Goal: Check status: Check status

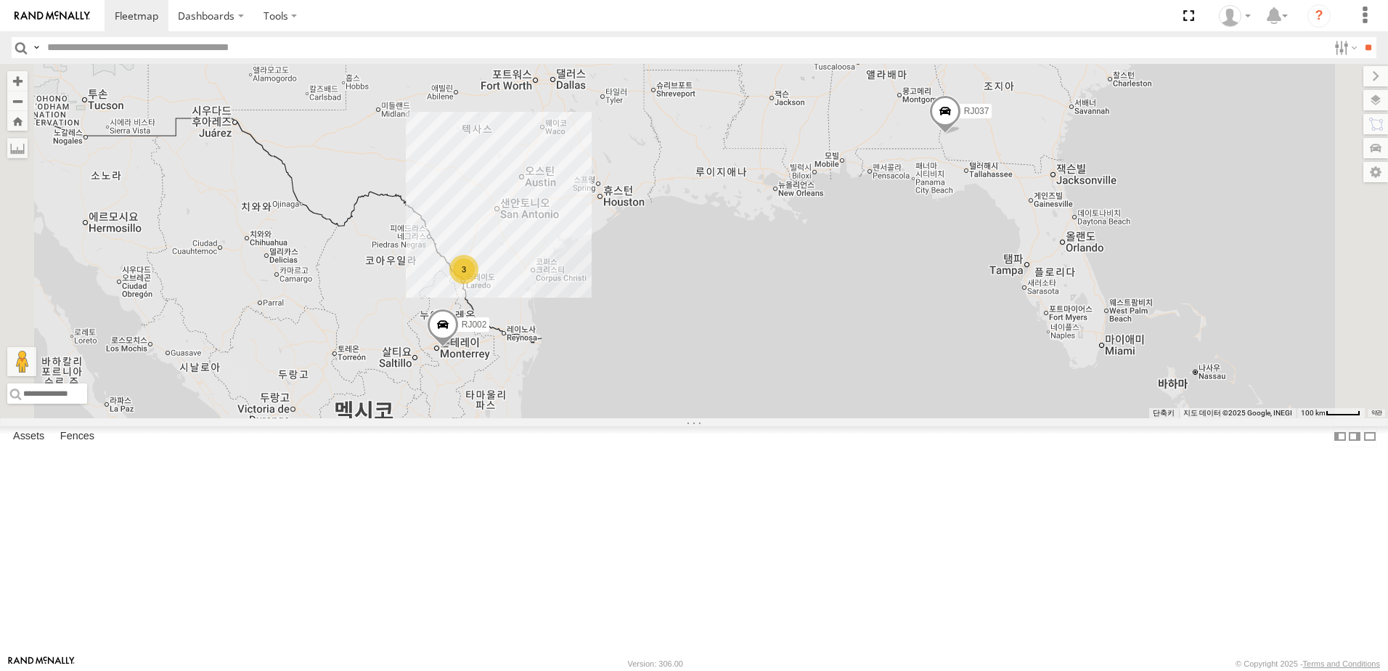
click at [0, 0] on div "RJ002 syfan corp Carretera Apodaca Huinalá Villa Juárez Fraccionamiento Loma La…" at bounding box center [0, 0] width 0 height 0
click at [0, 0] on span at bounding box center [0, 0] width 0 height 0
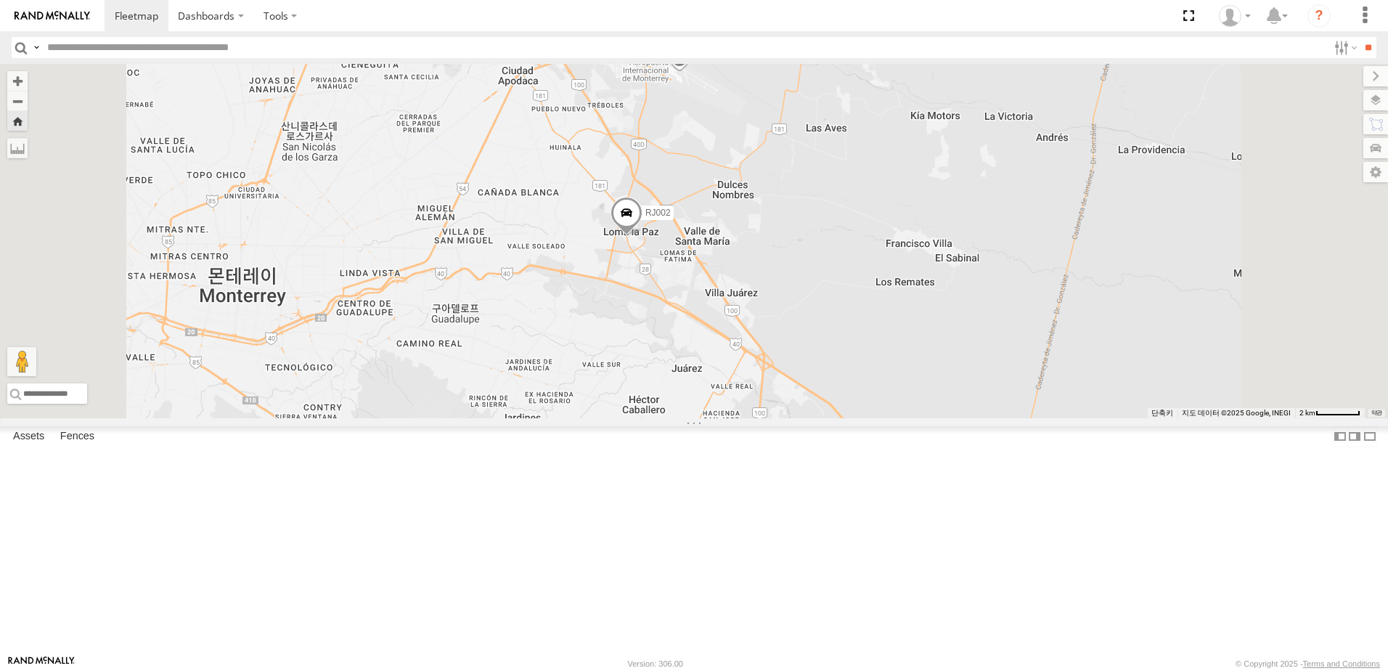
drag, startPoint x: 777, startPoint y: 332, endPoint x: 775, endPoint y: 369, distance: 37.8
click at [775, 369] on div "RJ002" at bounding box center [694, 241] width 1388 height 354
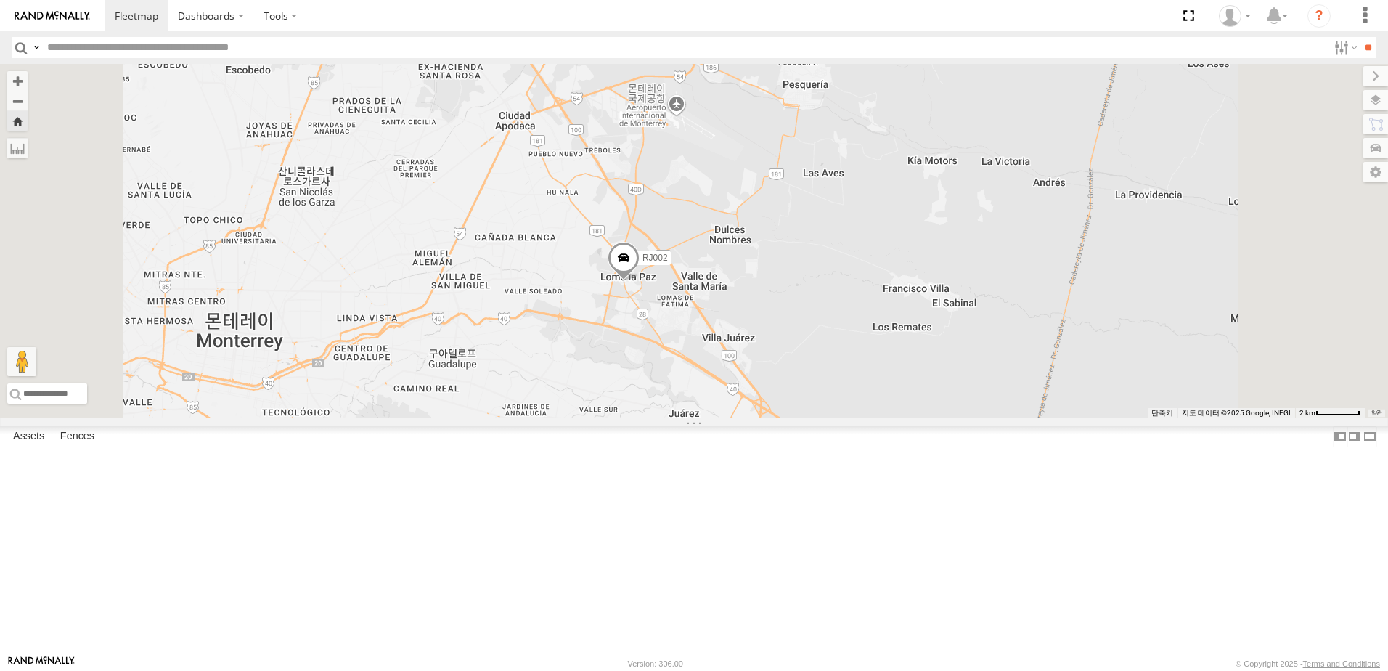
drag, startPoint x: 230, startPoint y: 427, endPoint x: 570, endPoint y: 521, distance: 353.0
click at [0, 0] on div "RJ037 syfan corp N Bay St Blakely 31.3811 -84.93033 RJ079 syfan corp Nuevo Lare…" at bounding box center [0, 0] width 0 height 0
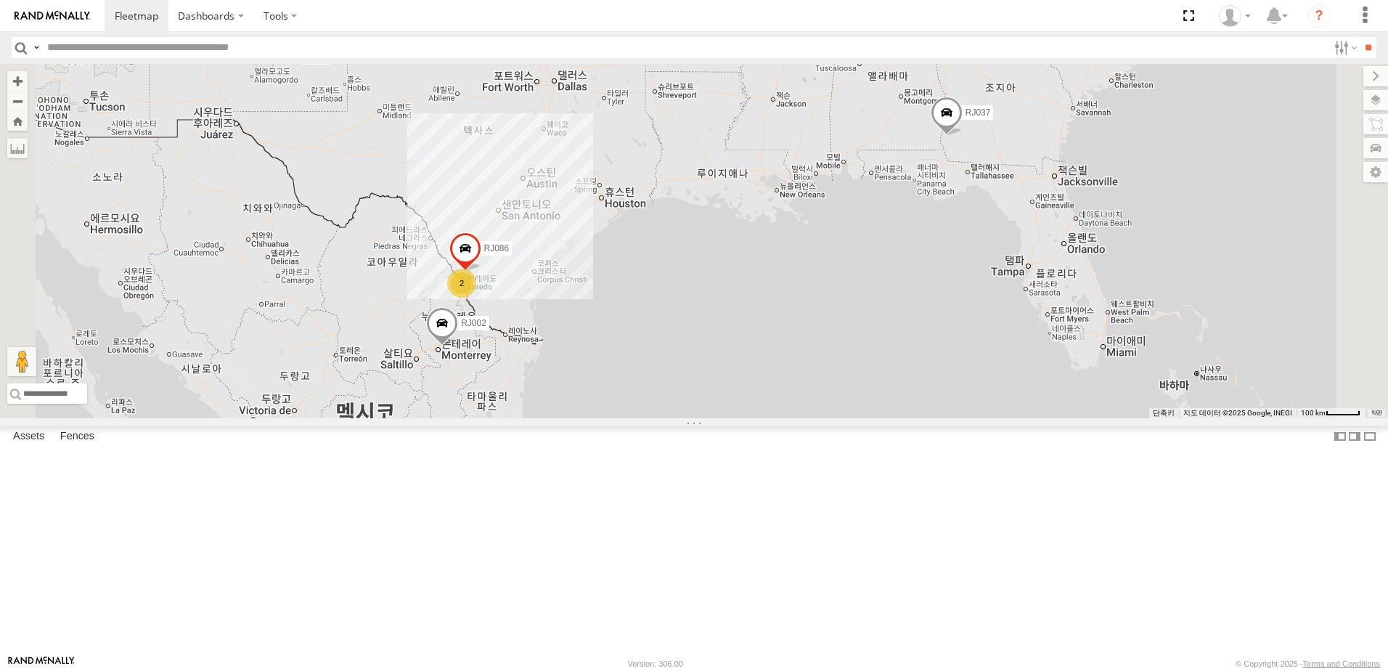
click at [0, 0] on span at bounding box center [0, 0] width 0 height 0
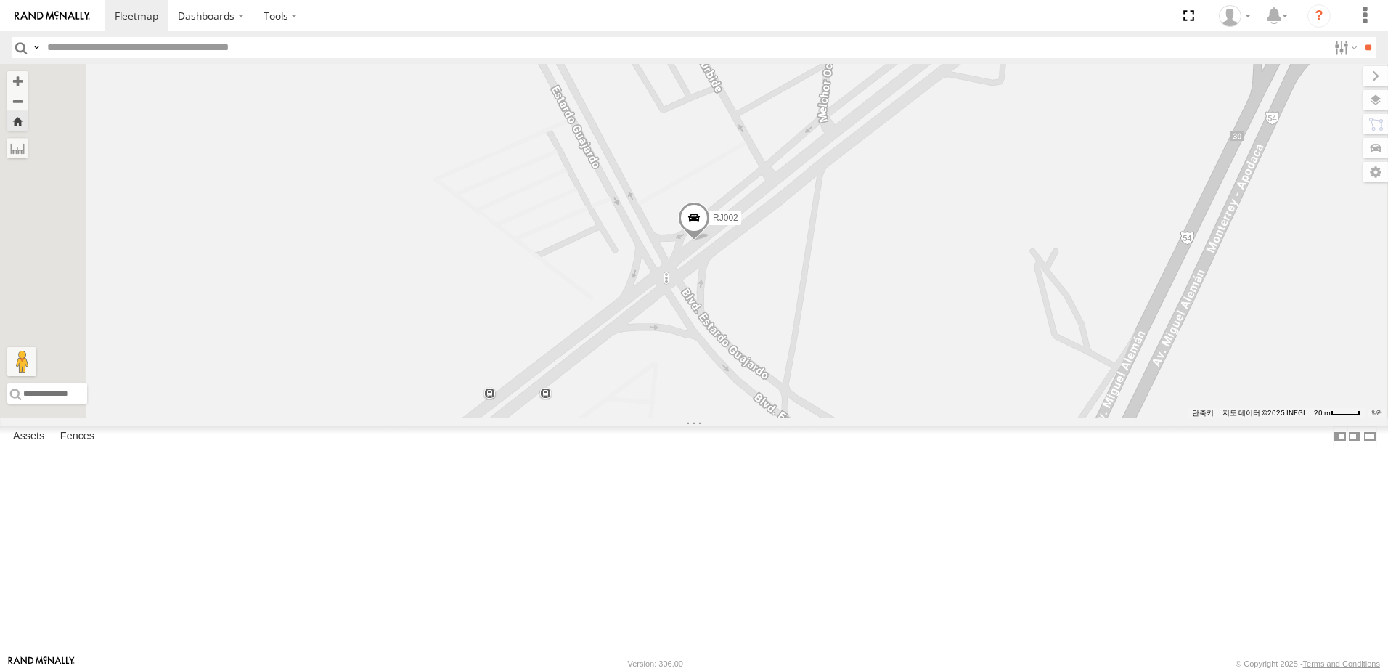
click at [710, 241] on span at bounding box center [694, 221] width 32 height 39
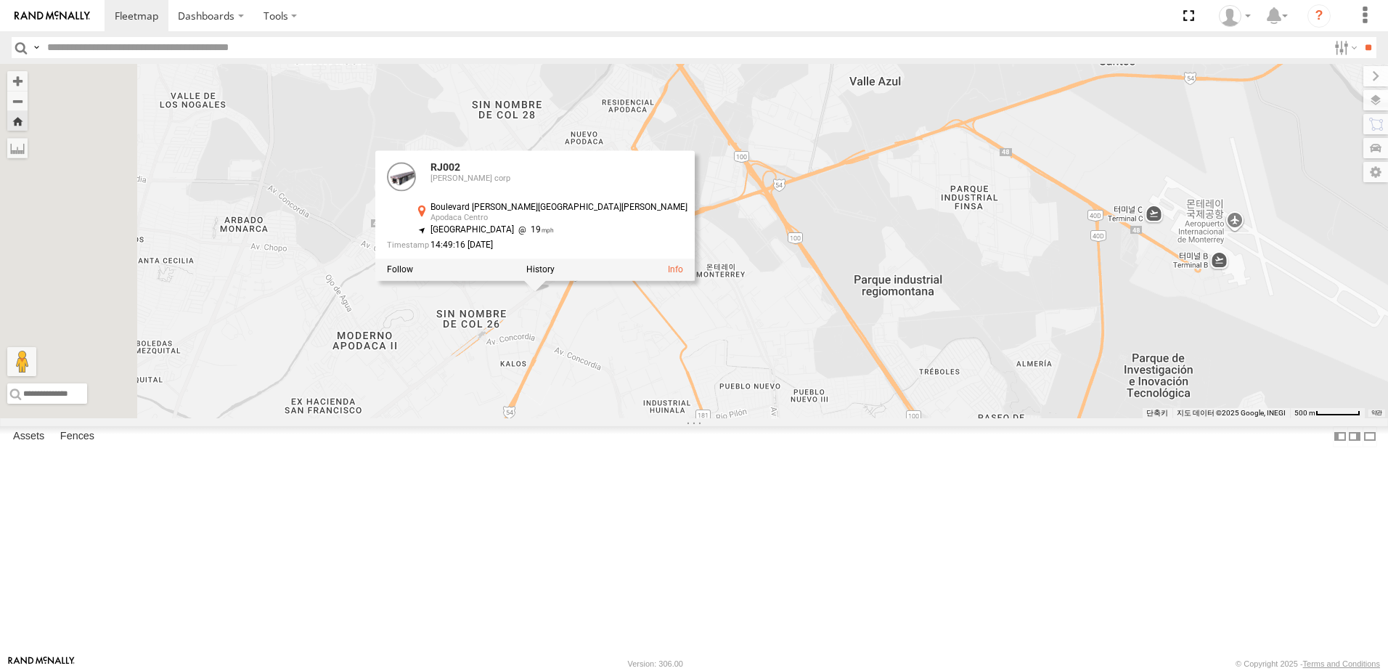
drag, startPoint x: 696, startPoint y: 451, endPoint x: 705, endPoint y: 470, distance: 21.7
click at [702, 418] on div "RJ002 RJ002 syfan corp Boulevard Carlos Salinas de Gortari Apodaca Centro 25.77…" at bounding box center [694, 241] width 1388 height 354
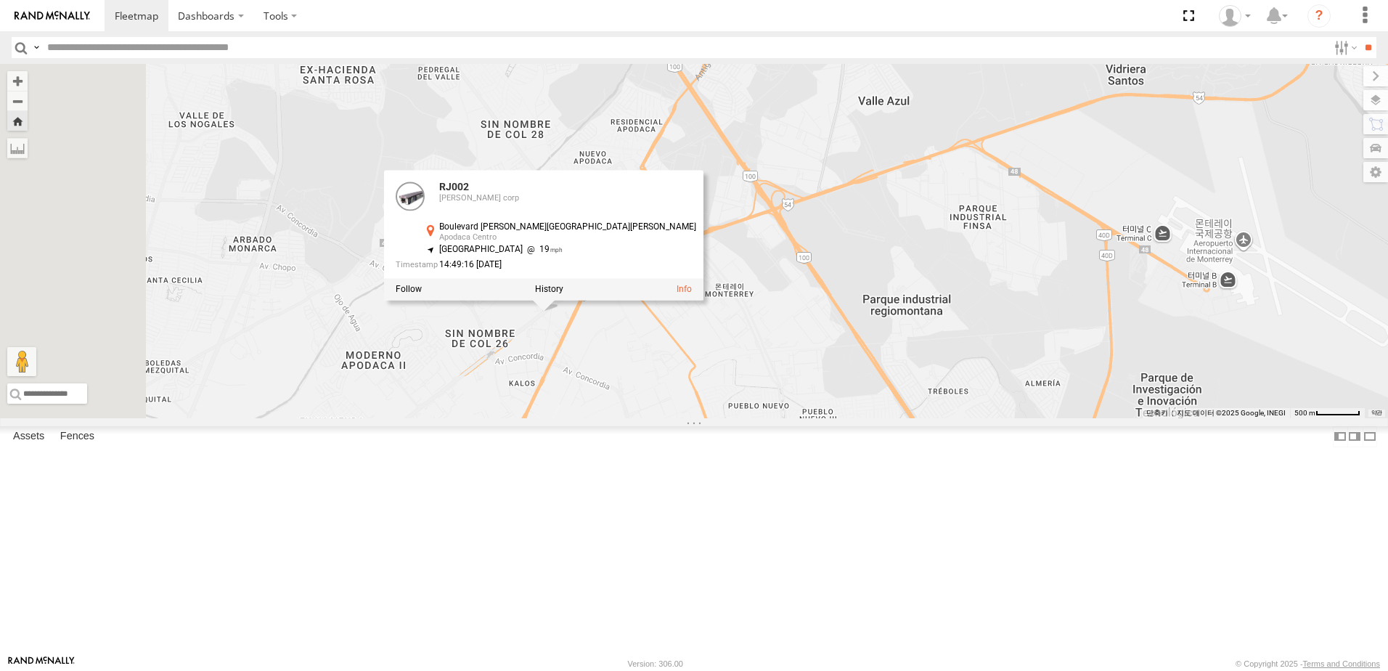
click at [0, 0] on div "RJ037 syfan corp N Bay St Blakely 31.3811 -84.93033 RJ079 syfan corp Nuevo Lare…" at bounding box center [0, 0] width 0 height 0
click at [0, 0] on div at bounding box center [0, 0] width 0 height 0
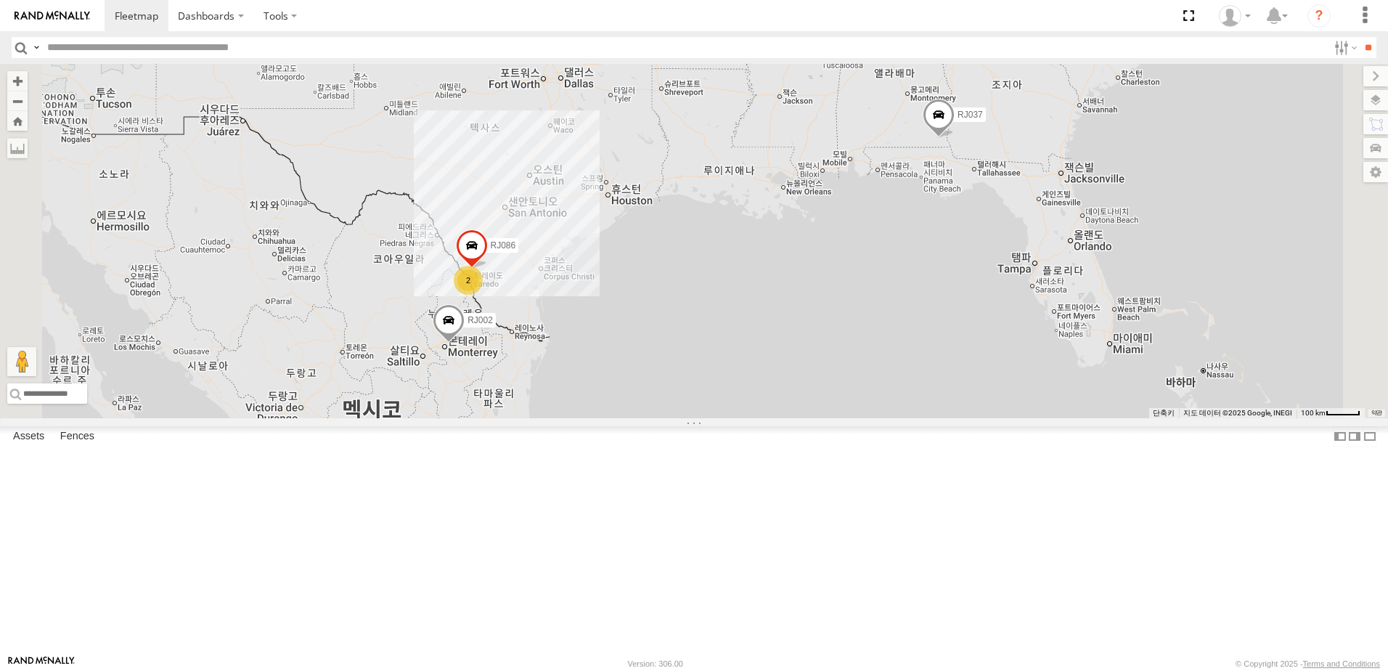
click at [0, 0] on span at bounding box center [0, 0] width 0 height 0
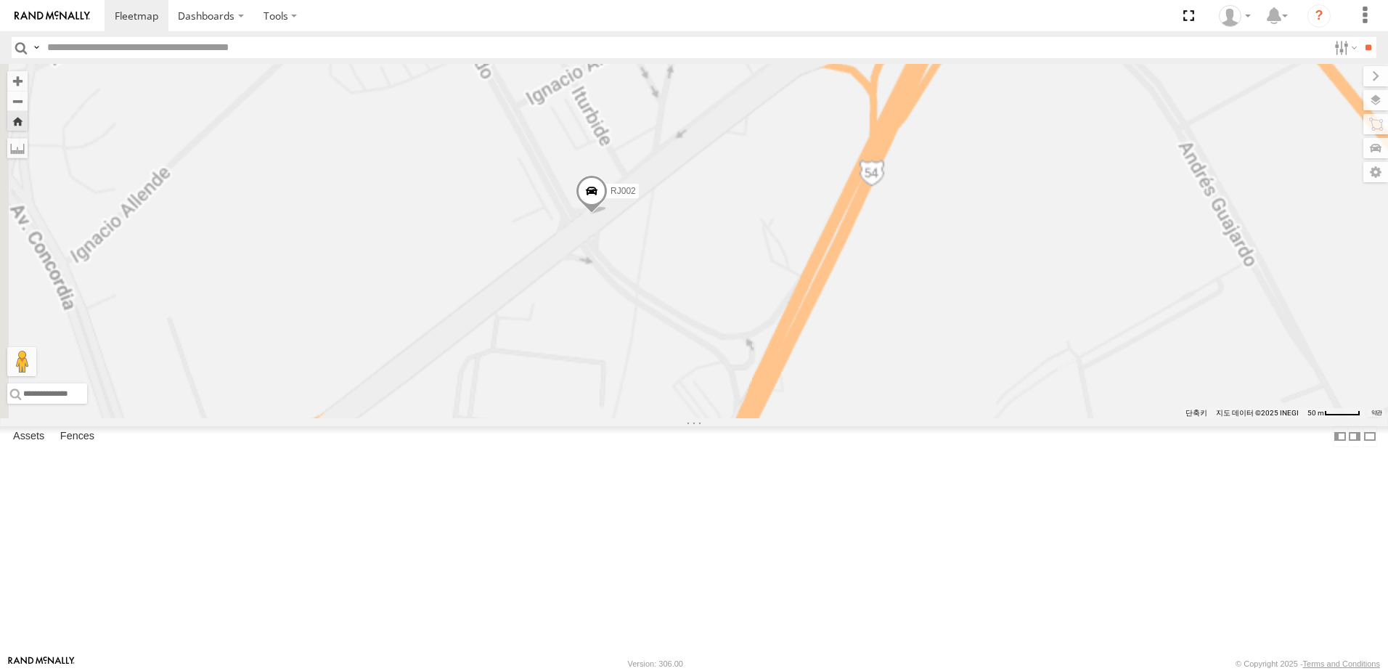
click at [607, 214] on span at bounding box center [591, 194] width 32 height 39
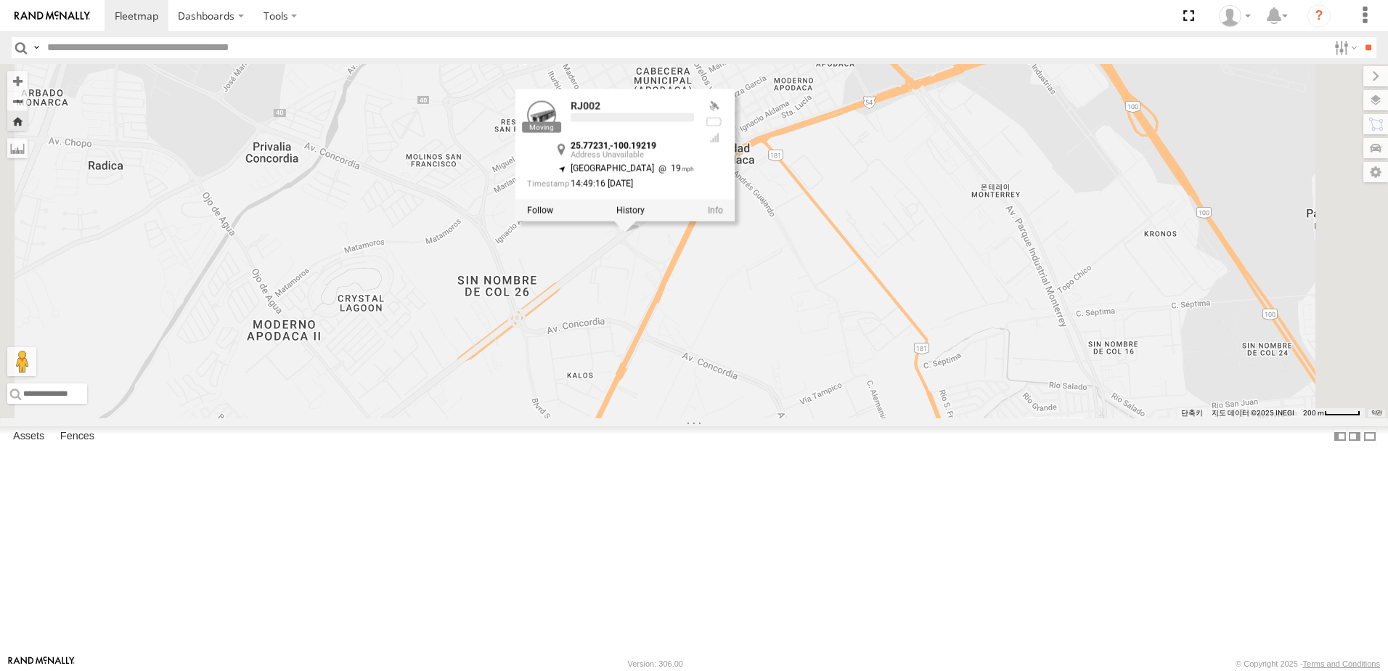
click at [729, 221] on div at bounding box center [624, 211] width 219 height 22
click at [553, 216] on label at bounding box center [540, 210] width 26 height 10
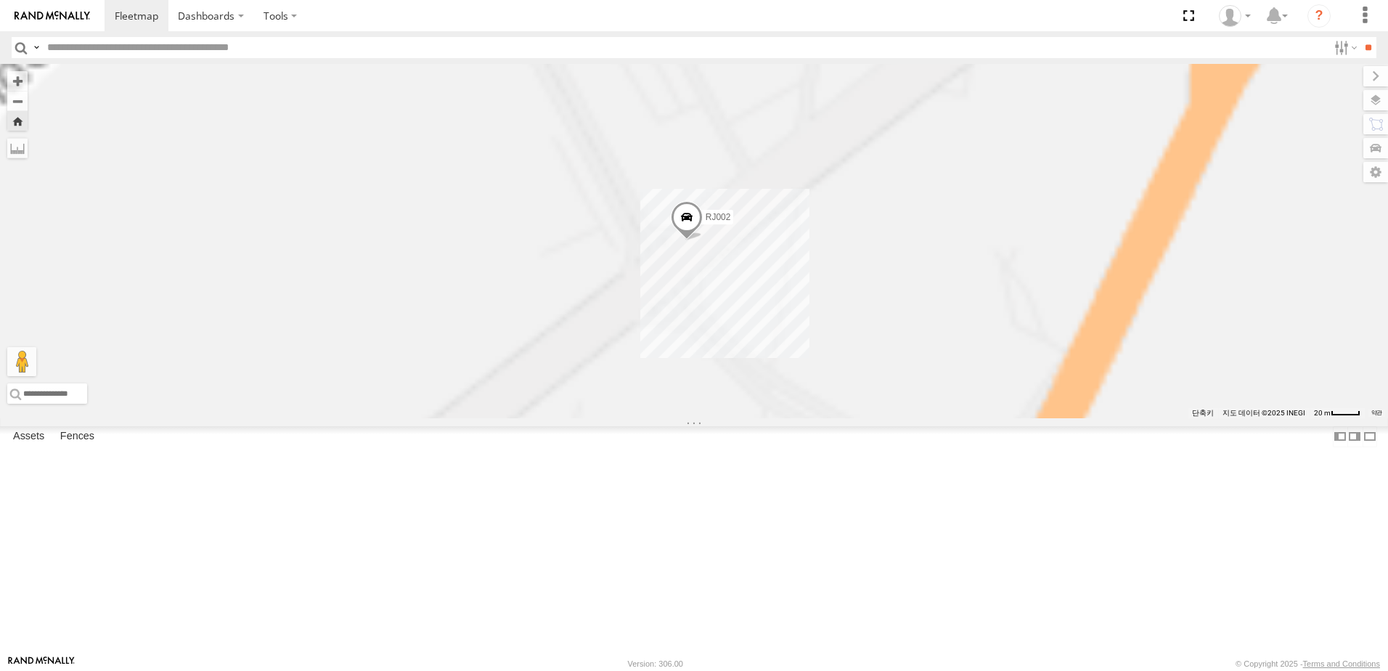
click at [833, 334] on div "RJ002" at bounding box center [694, 241] width 1388 height 354
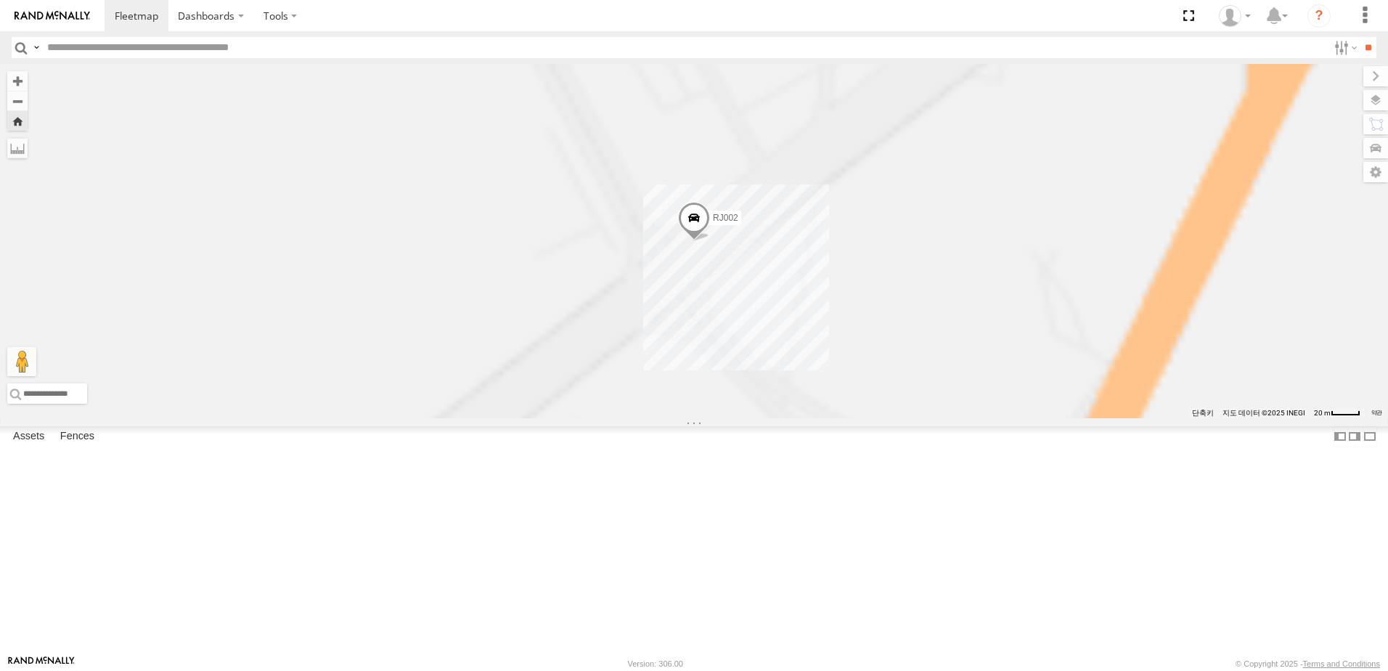
click at [710, 241] on span at bounding box center [694, 221] width 32 height 39
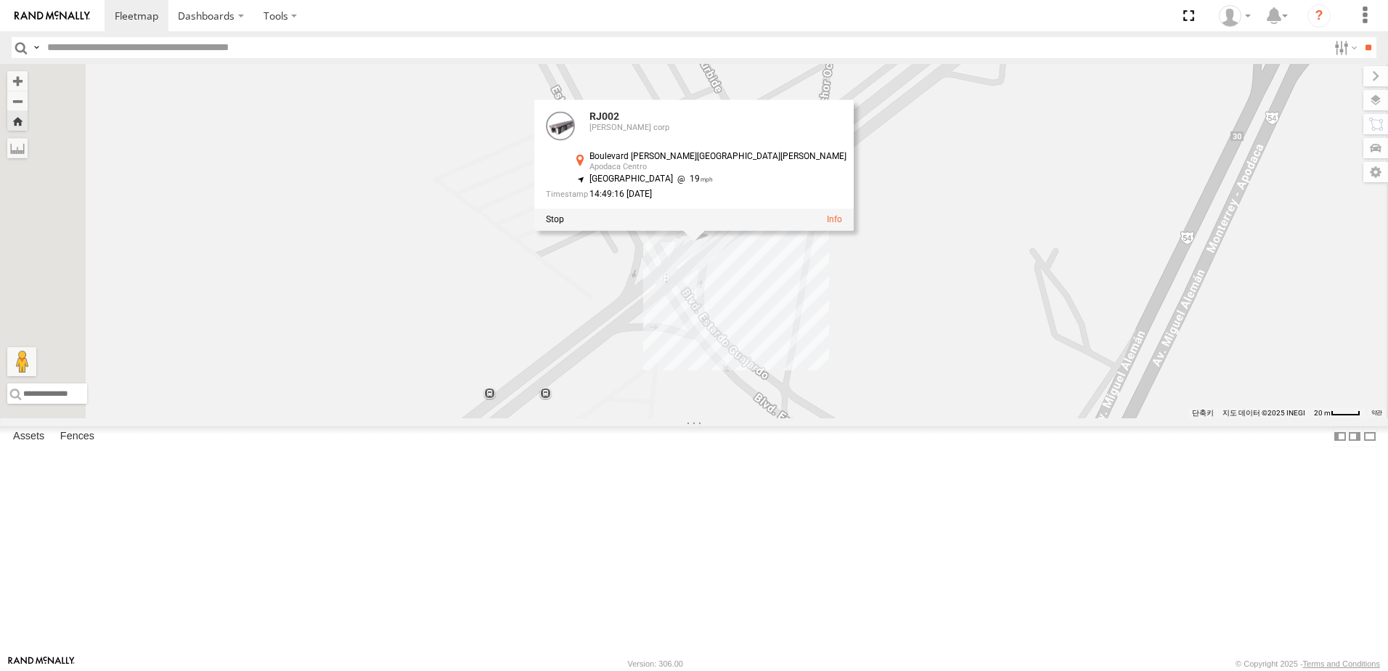
click at [959, 400] on div "RJ002 RJ002 syfan corp Boulevard Carlos Salinas de Gortari Apodaca Centro 25.77…" at bounding box center [694, 241] width 1388 height 354
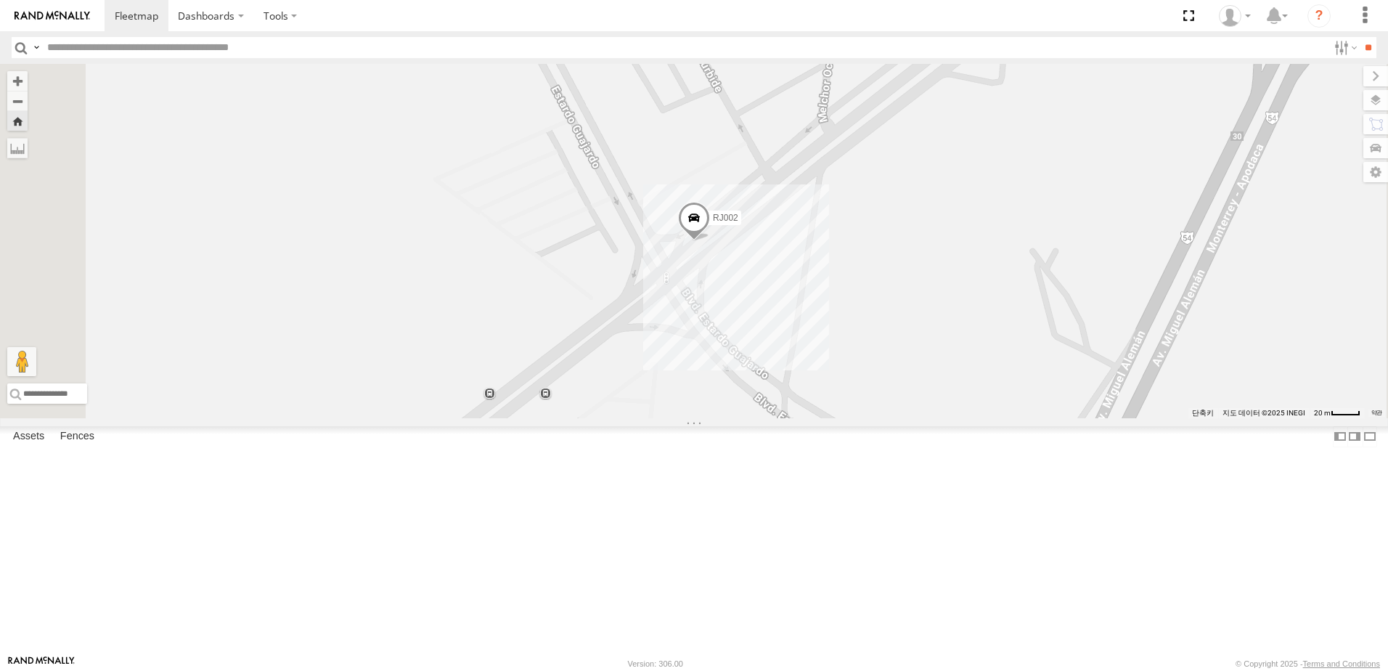
click at [710, 241] on span at bounding box center [694, 221] width 32 height 39
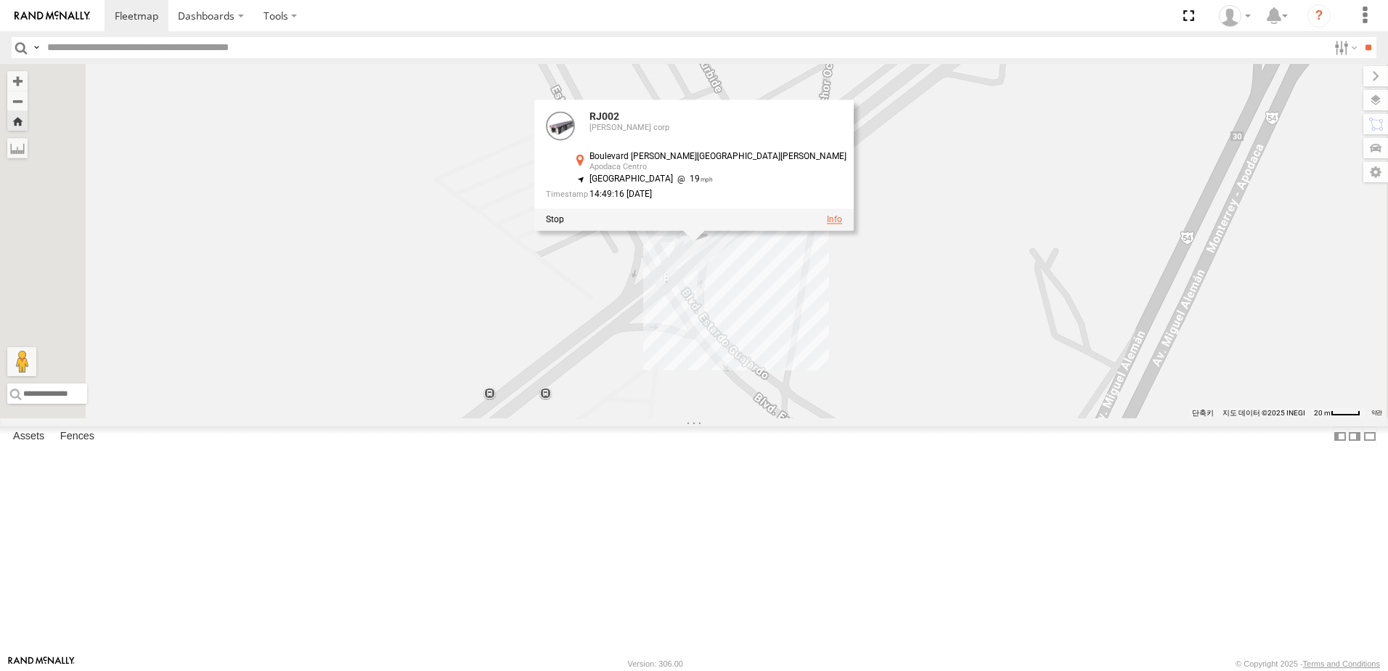
click at [842, 224] on link at bounding box center [834, 219] width 15 height 10
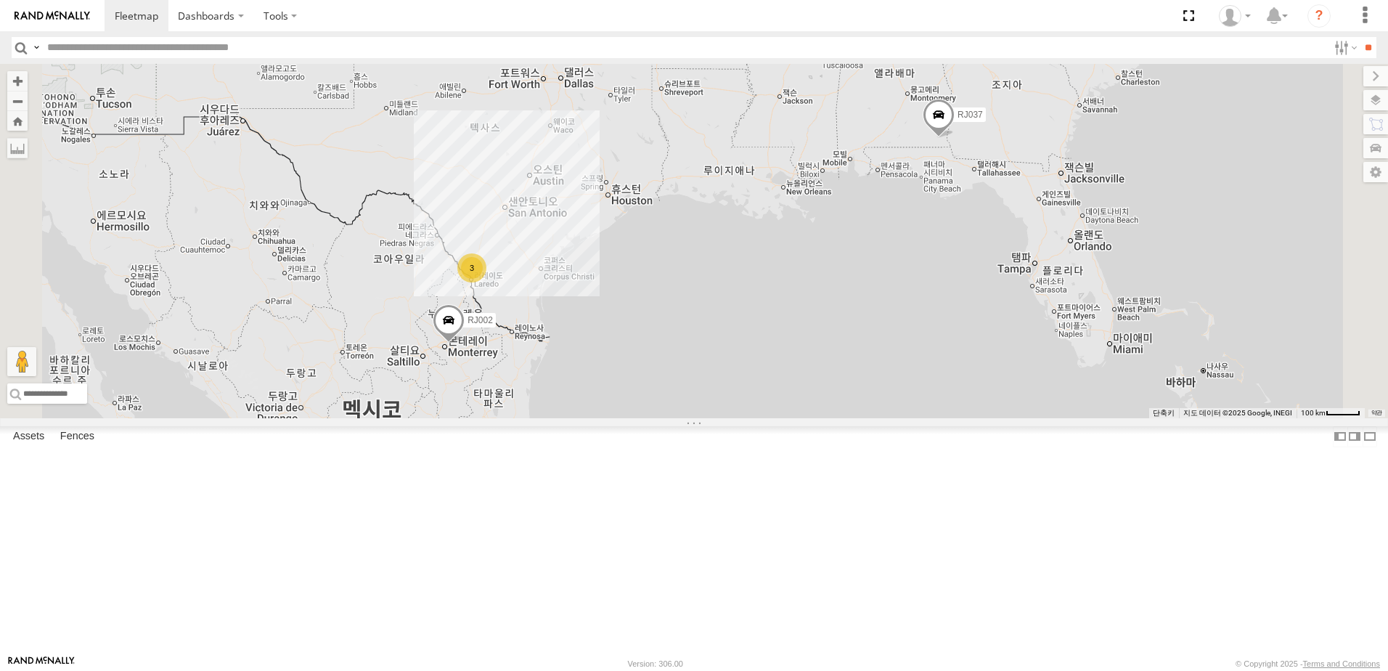
click at [0, 0] on span at bounding box center [0, 0] width 0 height 0
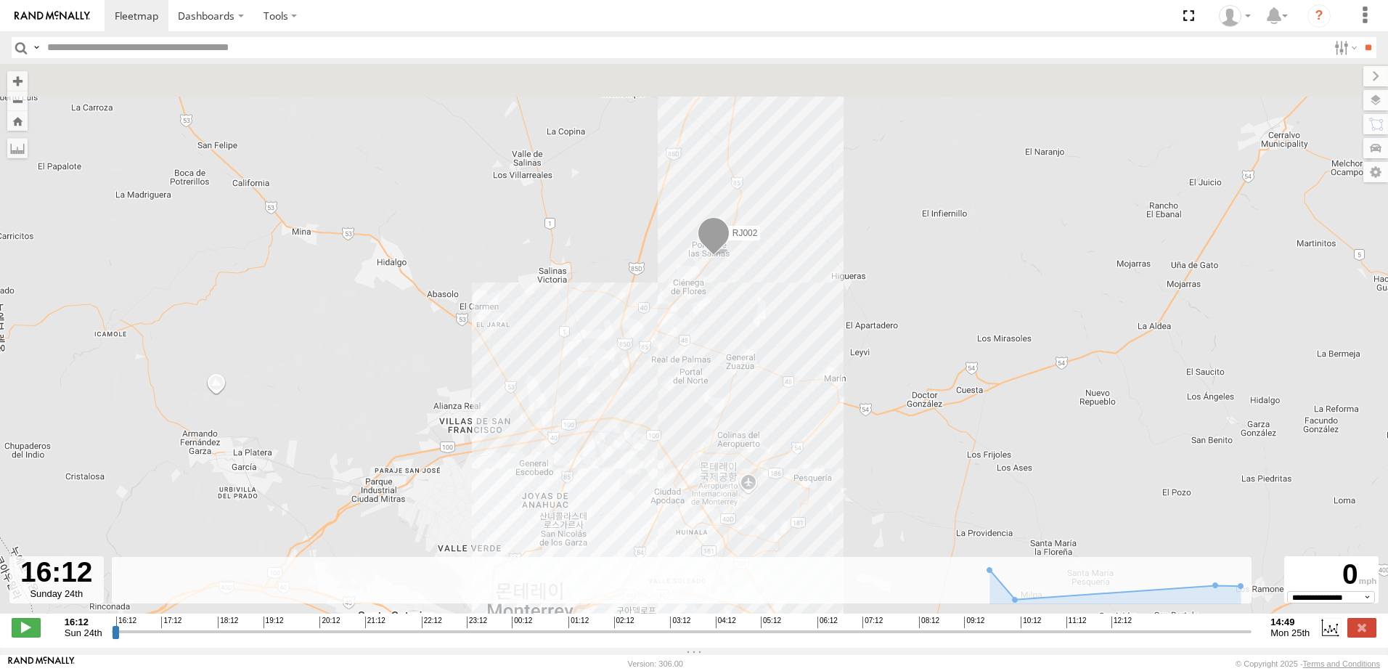
drag, startPoint x: 753, startPoint y: 197, endPoint x: 741, endPoint y: 300, distance: 104.5
click at [741, 300] on div "RJ002" at bounding box center [694, 346] width 1388 height 565
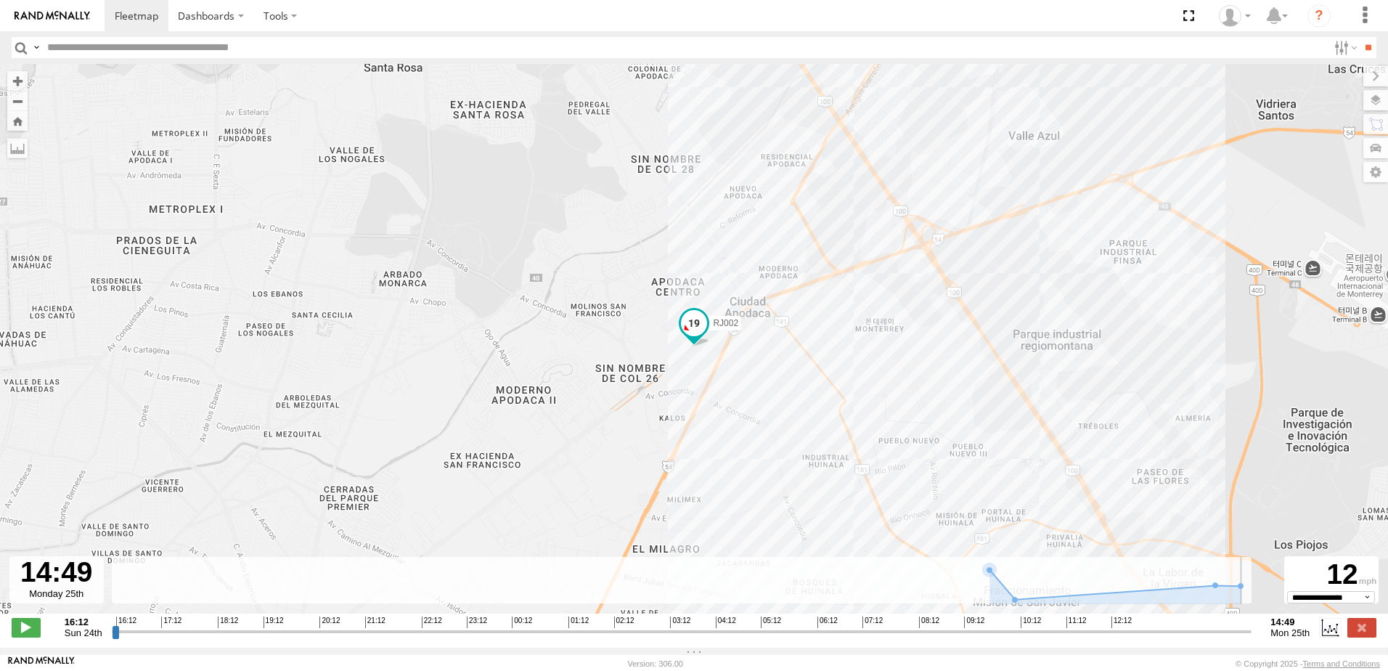
drag, startPoint x: 115, startPoint y: 640, endPoint x: 1276, endPoint y: 594, distance: 1161.3
type input "**********"
click at [1252, 624] on input "range" at bounding box center [682, 631] width 1140 height 14
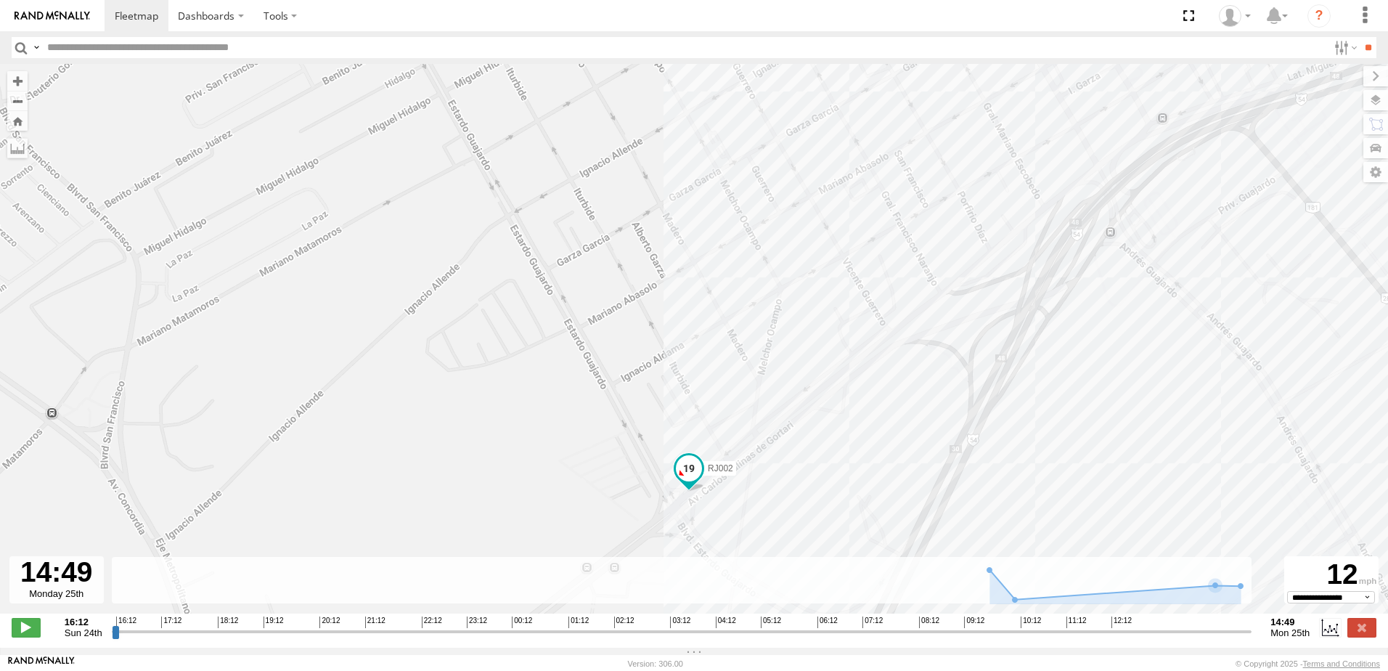
drag, startPoint x: 752, startPoint y: 481, endPoint x: 758, endPoint y: 416, distance: 65.6
click at [758, 416] on div "RJ002" at bounding box center [694, 346] width 1388 height 565
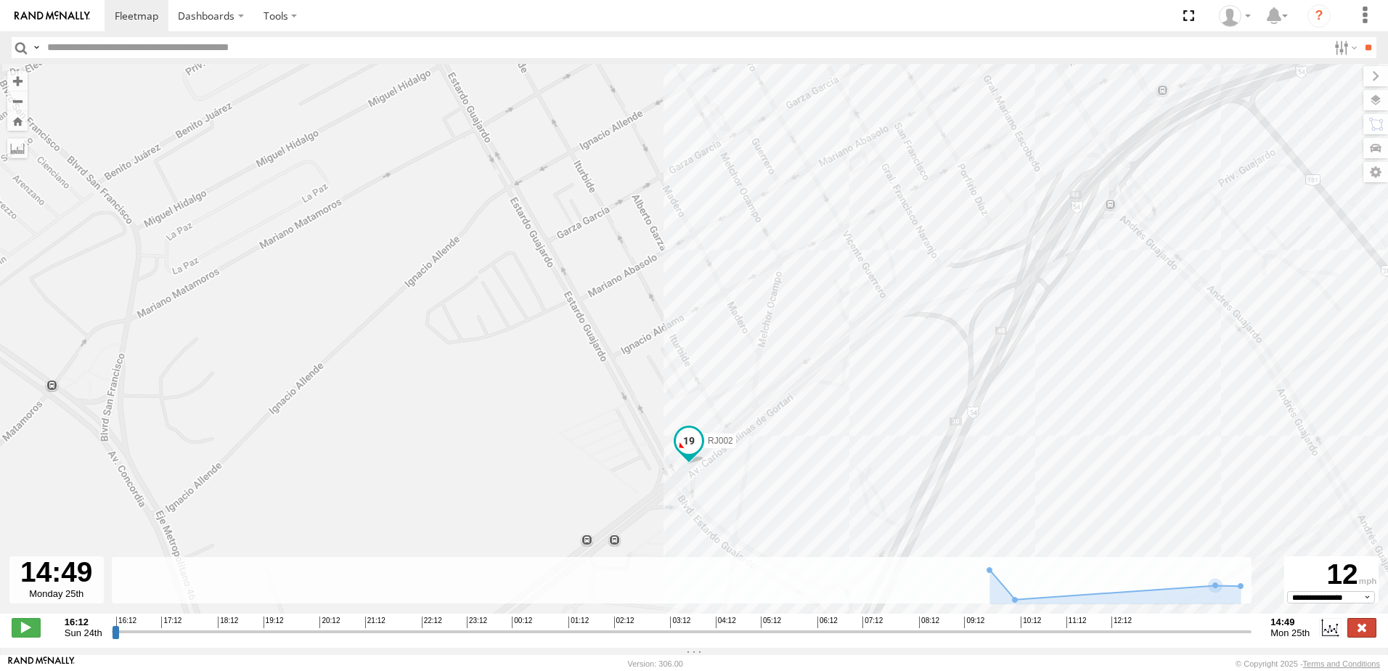
click at [1363, 636] on label at bounding box center [1361, 627] width 29 height 19
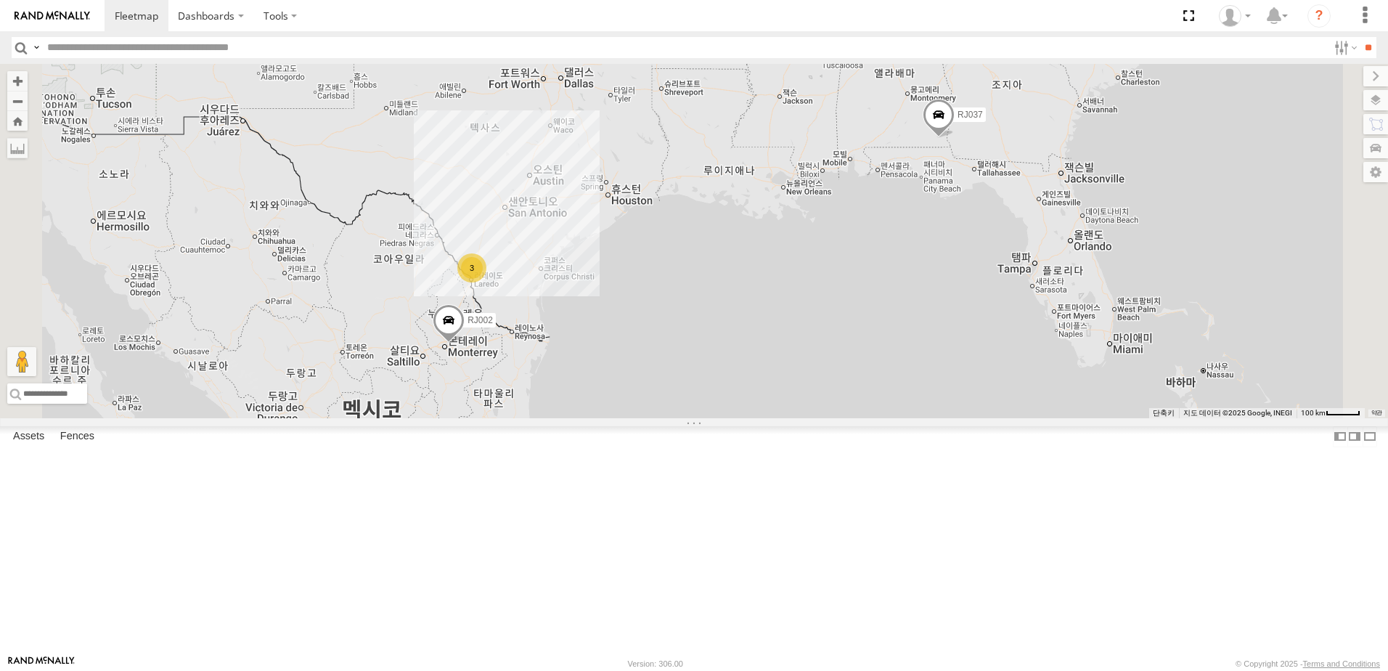
click at [0, 0] on div "RJ037 [PERSON_NAME] corp [PERSON_NAME] Cir Dothan 31.23443 -85.36232 RJ079 [PER…" at bounding box center [0, 0] width 0 height 0
